Goal: Information Seeking & Learning: Understand process/instructions

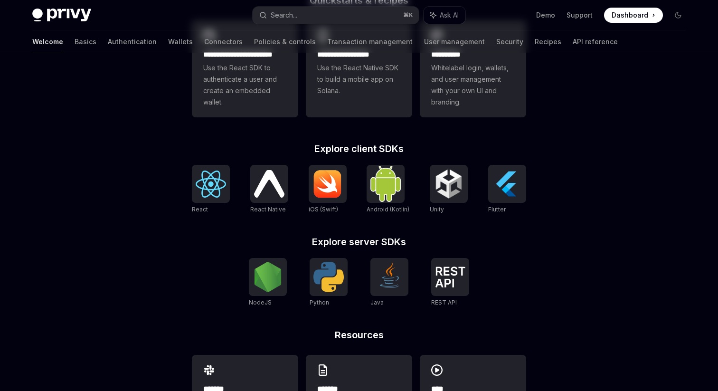
scroll to position [364, 0]
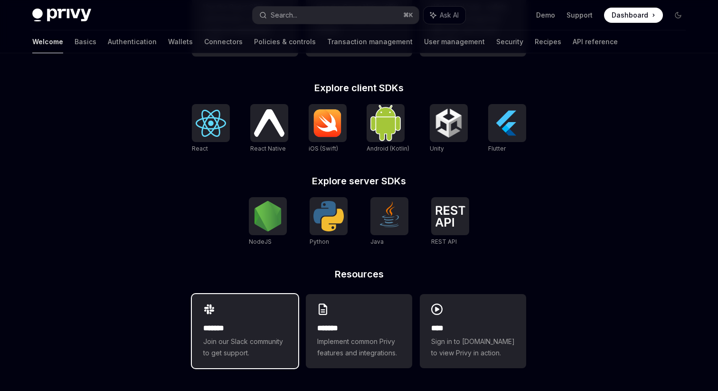
click at [248, 320] on div "******* Join our Slack community to get support." at bounding box center [245, 331] width 106 height 74
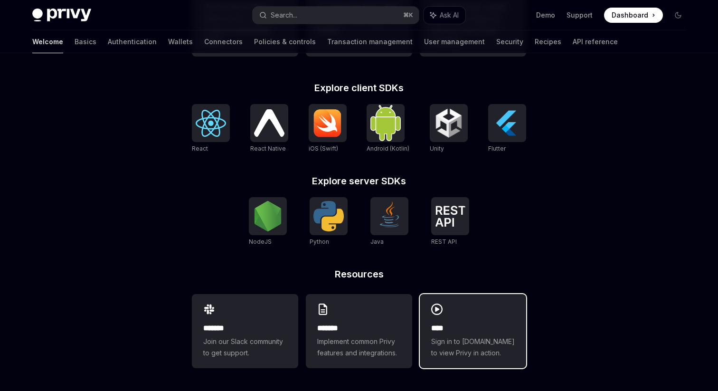
click at [451, 331] on h2 "****" at bounding box center [473, 328] width 84 height 11
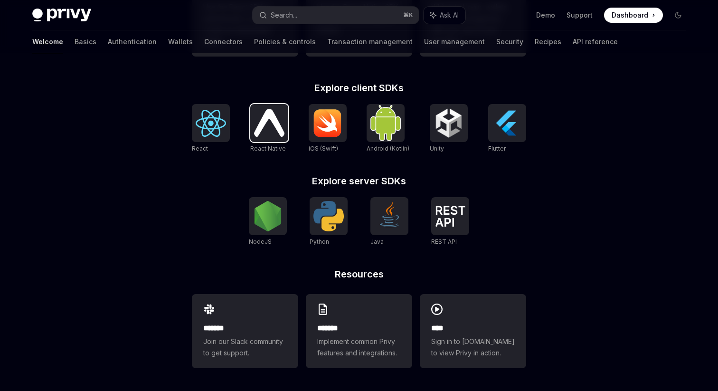
click at [279, 131] on img at bounding box center [269, 122] width 30 height 27
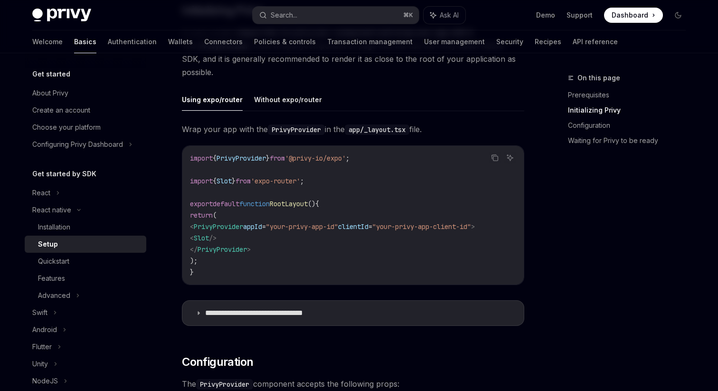
scroll to position [241, 0]
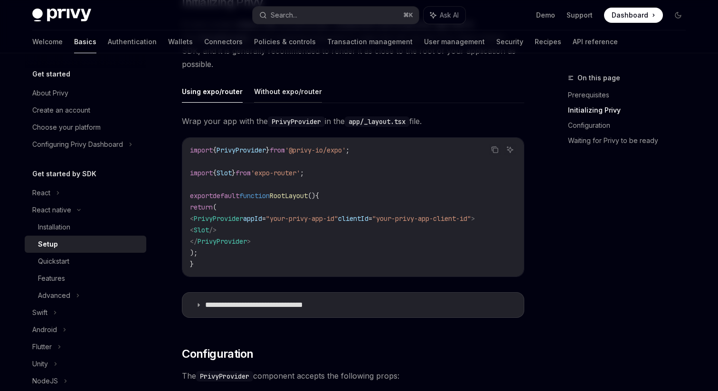
click at [287, 99] on button "Without expo/router" at bounding box center [288, 91] width 68 height 22
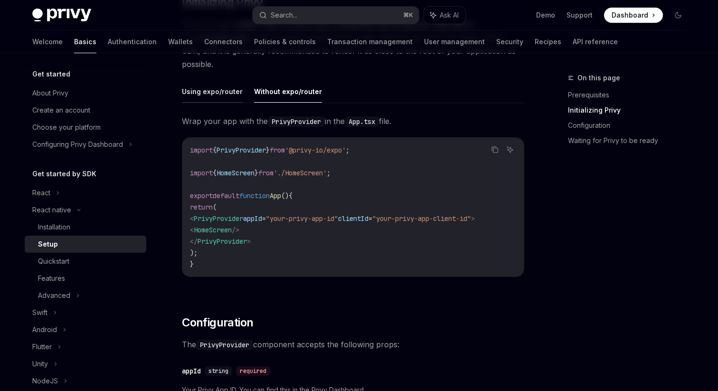
click at [212, 93] on button "Using expo/router" at bounding box center [212, 91] width 61 height 22
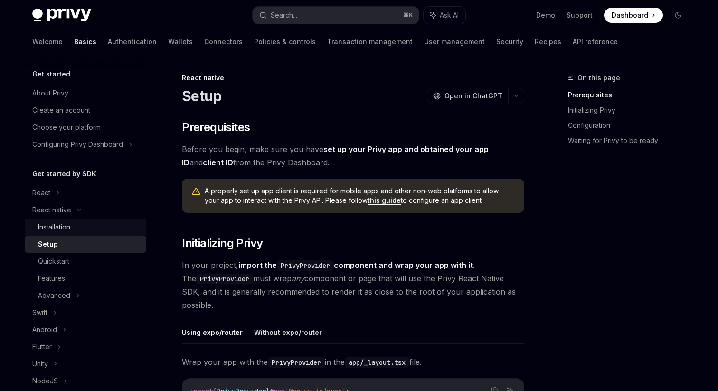
click at [81, 229] on div "Installation" at bounding box center [89, 226] width 103 height 11
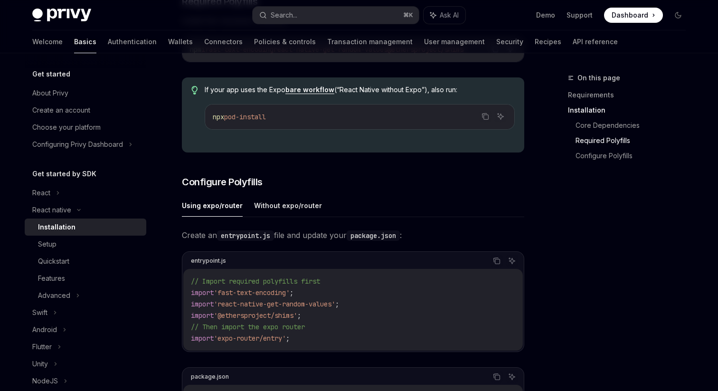
scroll to position [315, 0]
click at [266, 213] on button "Without expo/router" at bounding box center [288, 204] width 68 height 22
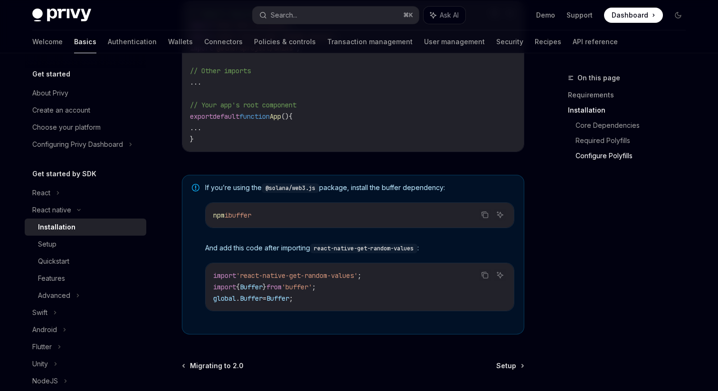
scroll to position [652, 0]
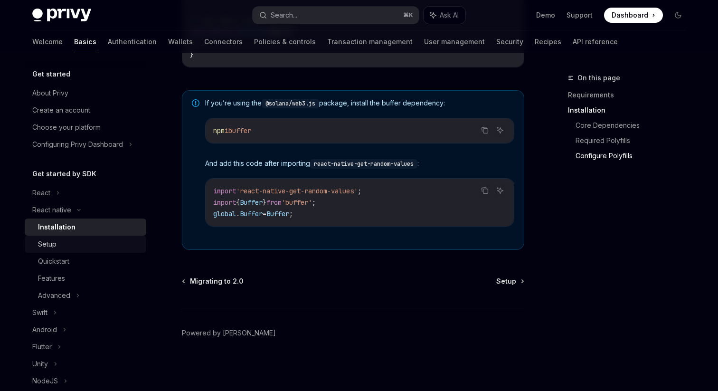
click at [71, 243] on div "Setup" at bounding box center [89, 243] width 103 height 11
type textarea "*"
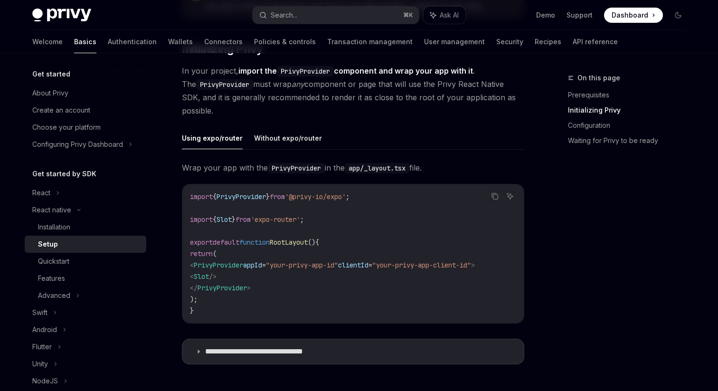
scroll to position [197, 0]
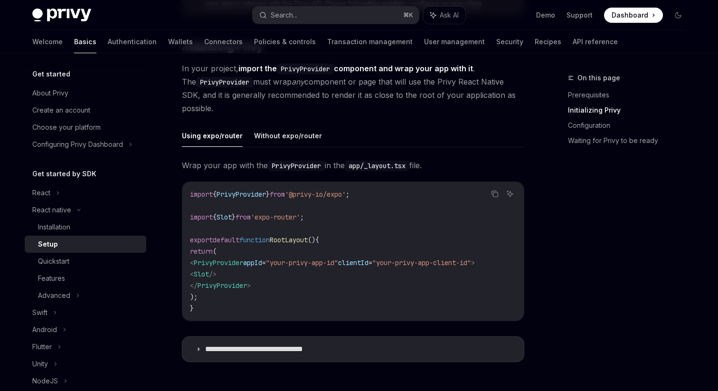
click at [302, 196] on span "'@privy-io/expo'" at bounding box center [315, 194] width 61 height 9
drag, startPoint x: 305, startPoint y: 196, endPoint x: 360, endPoint y: 198, distance: 55.1
click at [346, 198] on span "'@privy-io/expo'" at bounding box center [315, 194] width 61 height 9
copy span "@privy-io/expo"
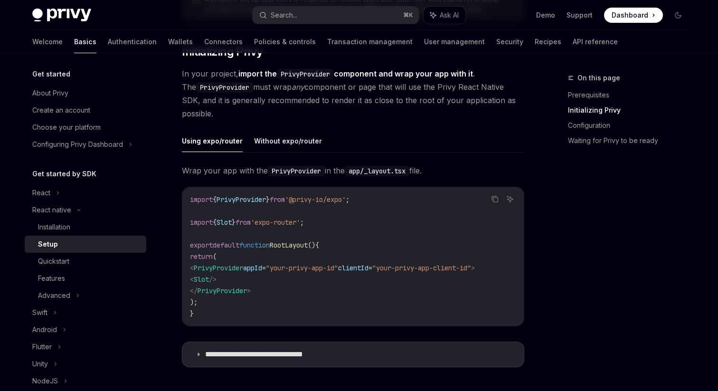
scroll to position [195, 0]
